Goal: Task Accomplishment & Management: Use online tool/utility

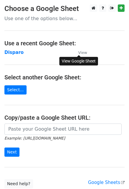
click at [81, 51] on small "View" at bounding box center [82, 52] width 9 height 4
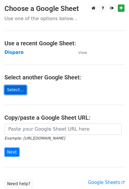
click at [15, 89] on link "Select..." at bounding box center [15, 89] width 22 height 9
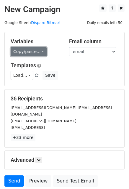
click at [25, 52] on link "Copy/paste..." at bounding box center [29, 51] width 36 height 9
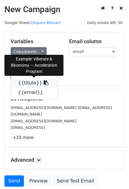
click at [26, 82] on link "{{titulo}}" at bounding box center [34, 82] width 47 height 9
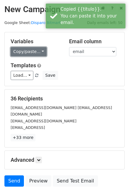
click at [25, 50] on link "Copy/paste..." at bounding box center [29, 51] width 36 height 9
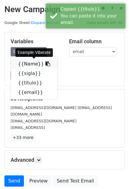
click at [25, 67] on link "{{Name}}" at bounding box center [34, 63] width 47 height 9
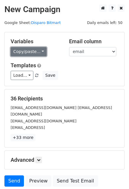
click at [34, 55] on link "Copy/paste..." at bounding box center [29, 51] width 36 height 9
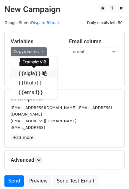
click at [31, 74] on link "{{sigla}}" at bounding box center [34, 73] width 47 height 9
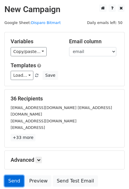
click at [12, 175] on link "Send" at bounding box center [14, 180] width 20 height 11
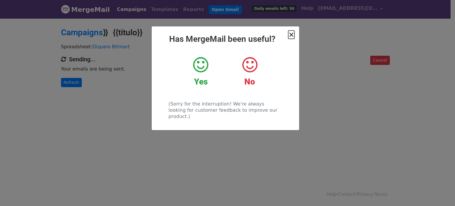
click at [291, 38] on span "×" at bounding box center [291, 34] width 6 height 8
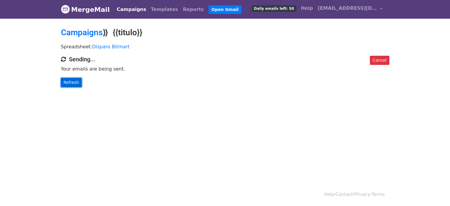
click at [68, 79] on link "Refresh" at bounding box center [71, 82] width 21 height 9
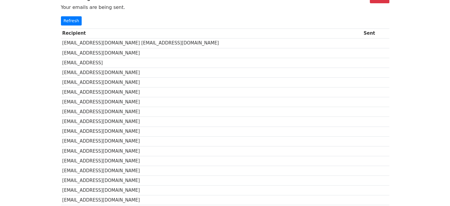
scroll to position [62, 0]
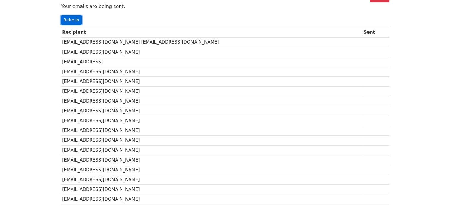
click at [69, 20] on link "Refresh" at bounding box center [71, 19] width 21 height 9
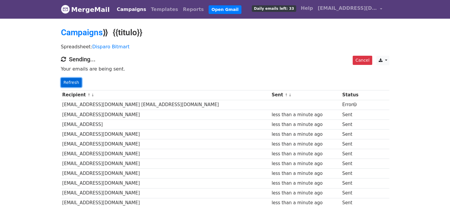
click at [67, 78] on link "Refresh" at bounding box center [71, 82] width 21 height 9
